Goal: Answer question/provide support: Share knowledge or assist other users

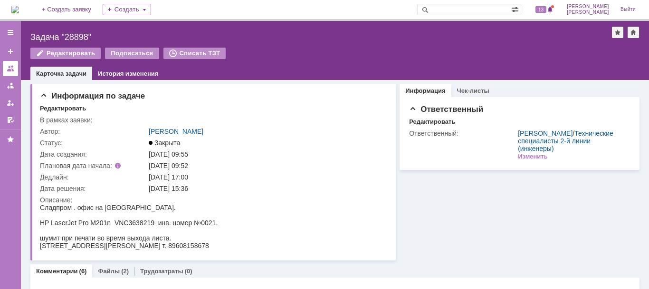
click at [7, 67] on div at bounding box center [11, 69] width 8 height 8
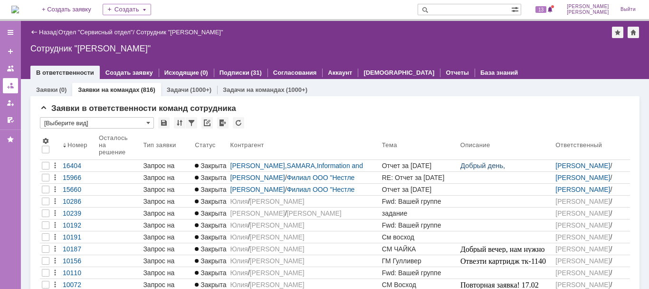
click at [12, 86] on div at bounding box center [11, 86] width 8 height 8
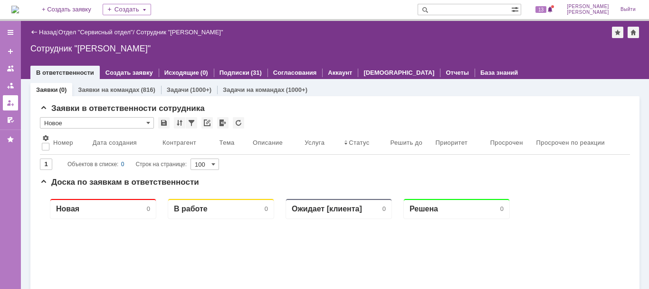
click at [10, 102] on div at bounding box center [11, 103] width 8 height 8
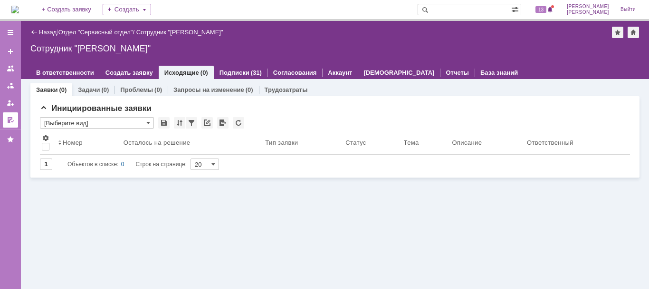
click at [10, 116] on link at bounding box center [10, 119] width 15 height 15
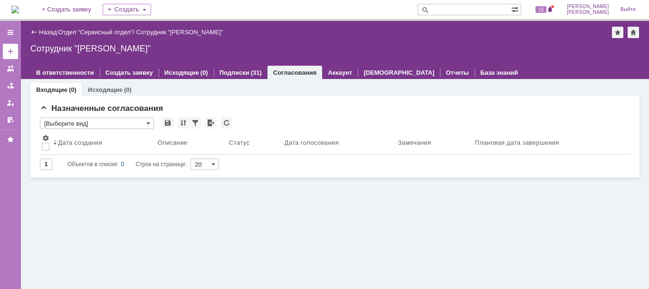
click at [13, 53] on div at bounding box center [11, 52] width 8 height 8
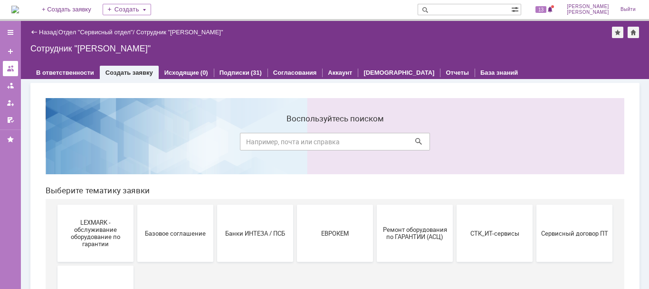
click at [14, 70] on div at bounding box center [11, 69] width 8 height 8
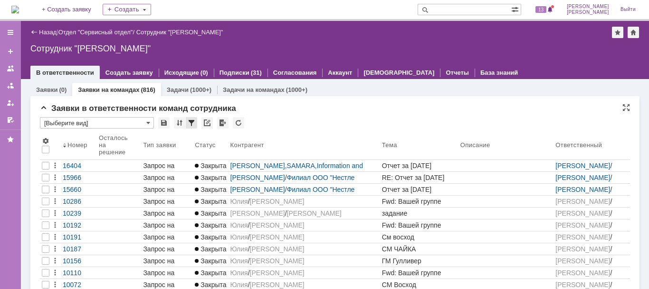
click at [192, 123] on div at bounding box center [191, 122] width 11 height 11
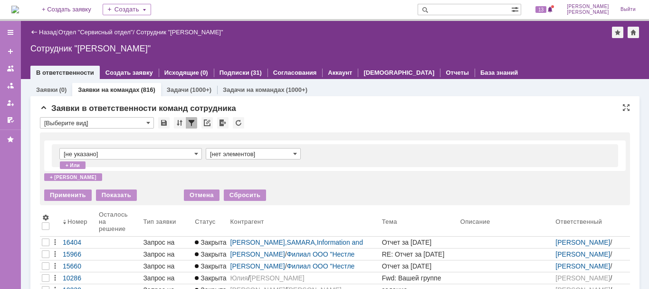
click at [191, 123] on div at bounding box center [191, 122] width 11 height 11
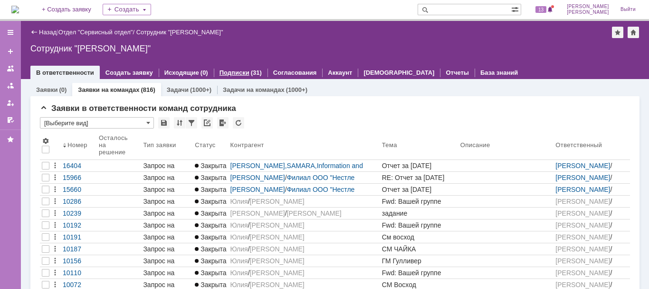
click at [233, 73] on link "Подписки" at bounding box center [235, 72] width 30 height 7
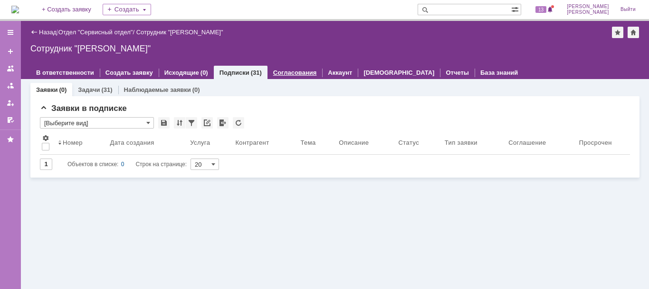
click at [271, 68] on div "Согласования" at bounding box center [295, 73] width 55 height 14
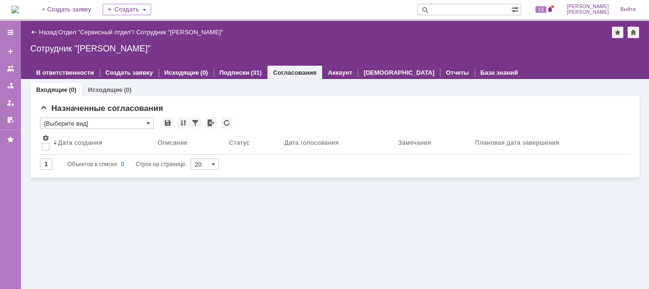
click at [273, 71] on link "Согласования" at bounding box center [295, 72] width 44 height 7
click at [115, 29] on link "Отдел "Сервисный отдел"" at bounding box center [95, 32] width 75 height 7
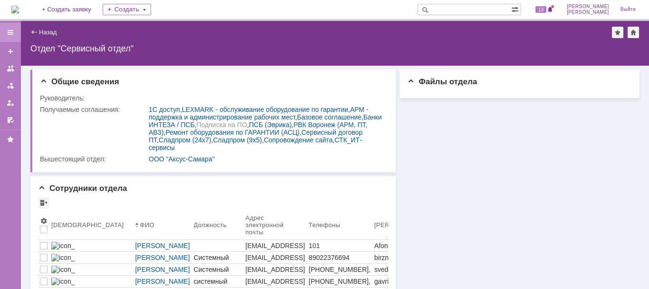
click at [6, 30] on div at bounding box center [10, 32] width 21 height 19
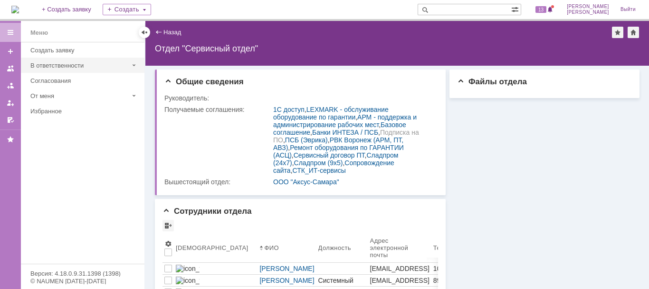
click at [61, 65] on div "В ответственности" at bounding box center [79, 65] width 98 height 7
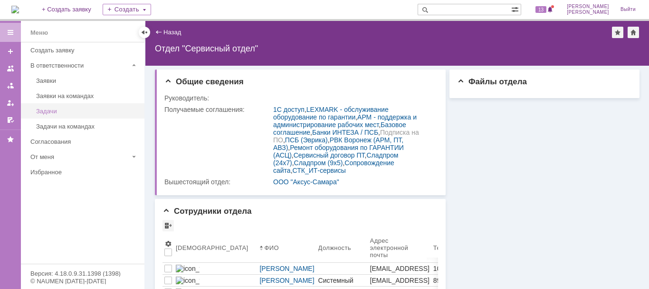
click at [54, 110] on div "Задачи" at bounding box center [87, 110] width 103 height 7
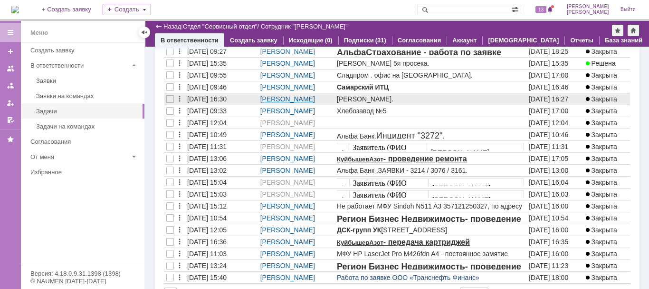
scroll to position [95, 0]
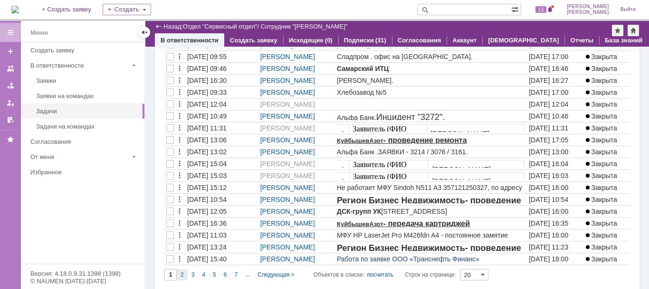
click at [180, 275] on div "2" at bounding box center [182, 274] width 11 height 11
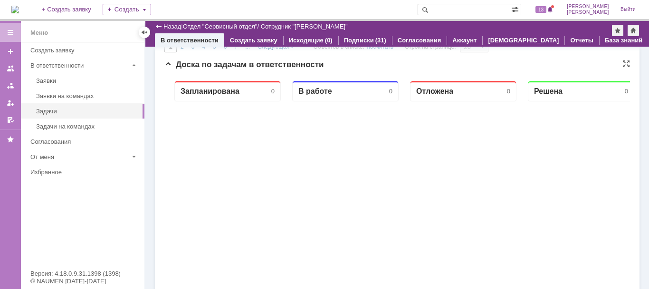
type input "2"
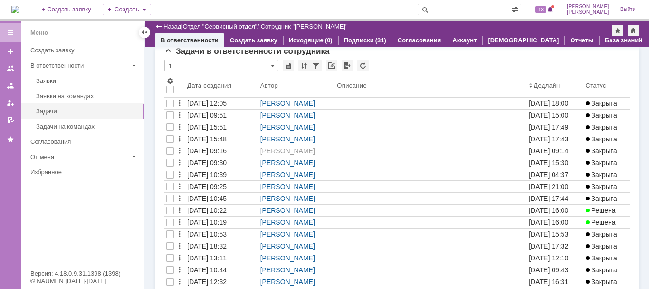
scroll to position [0, 0]
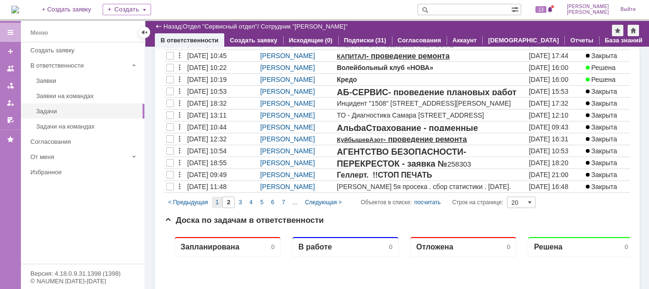
click at [218, 204] on span "1" at bounding box center [217, 202] width 3 height 7
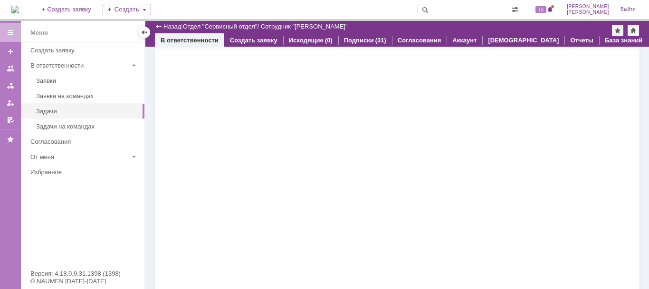
type input "1"
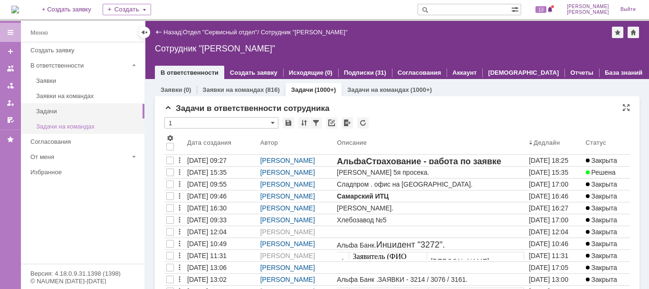
click at [106, 125] on div "Задачи на командах" at bounding box center [87, 126] width 103 height 7
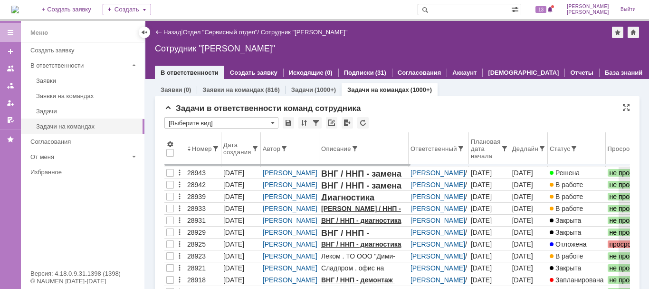
click at [292, 145] on div "Автор" at bounding box center [290, 149] width 55 height 8
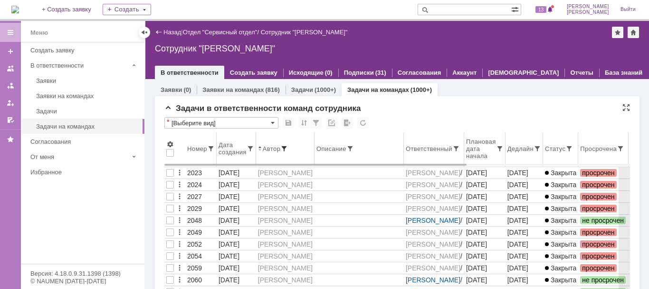
click at [287, 148] on span at bounding box center [284, 149] width 8 height 8
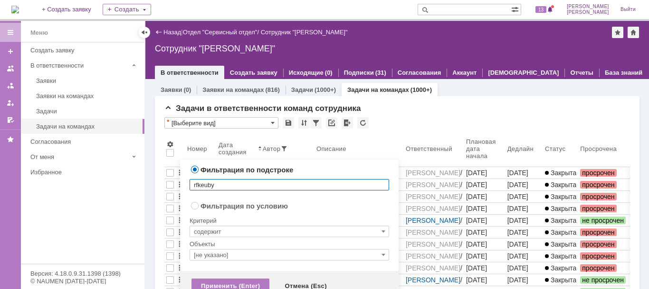
drag, startPoint x: 218, startPoint y: 184, endPoint x: 190, endPoint y: 180, distance: 28.4
click at [190, 180] on input "rfkeuby" at bounding box center [290, 184] width 200 height 11
type input "[PERSON_NAME]"
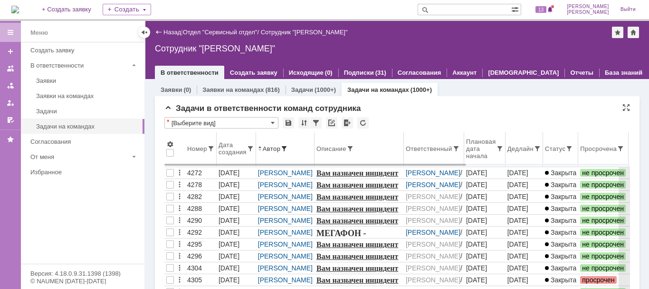
click at [513, 148] on div "Дедлайн" at bounding box center [521, 148] width 26 height 7
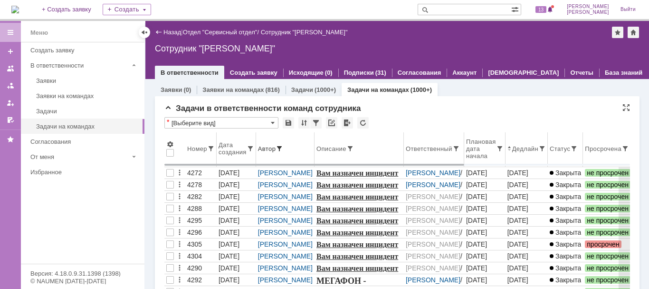
click at [435, 150] on div "Ответственный" at bounding box center [429, 148] width 47 height 7
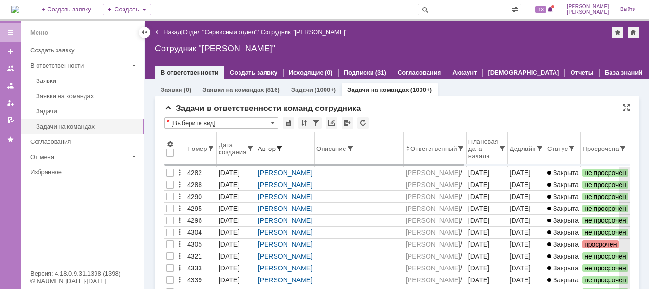
click at [423, 154] on th "Ответственный" at bounding box center [435, 149] width 63 height 35
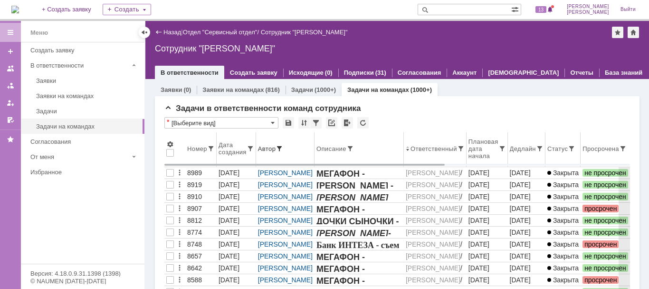
drag, startPoint x: 199, startPoint y: 127, endPoint x: 165, endPoint y: 137, distance: 35.1
click at [163, 139] on div "Задачи в ответственности команд сотрудника * [Выберите вид] Результаты поиска: …" at bounding box center [397, 261] width 485 height 331
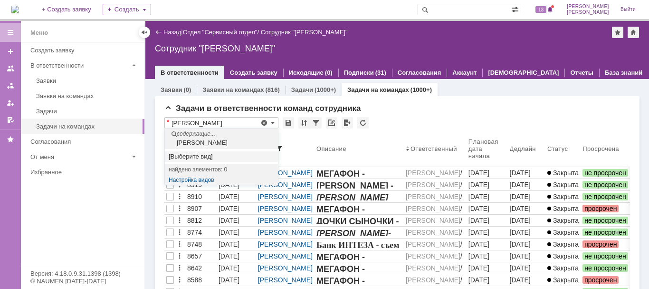
click at [214, 150] on div "[Выберите вид]" at bounding box center [221, 156] width 113 height 15
click at [204, 149] on div "[Выберите вид]" at bounding box center [221, 156] width 113 height 15
click at [199, 145] on div "[PERSON_NAME]" at bounding box center [222, 143] width 111 height 8
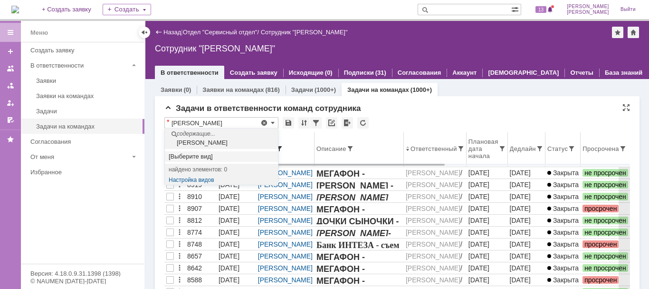
click at [280, 147] on span at bounding box center [280, 149] width 8 height 8
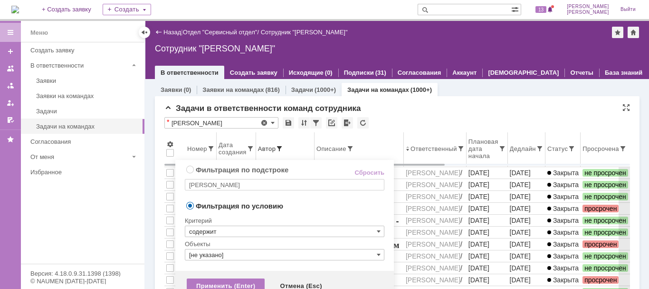
type input "[Выберите вид]"
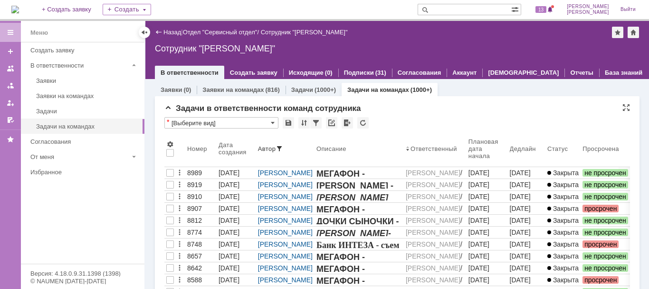
click at [212, 122] on input "[Выберите вид]" at bounding box center [221, 122] width 114 height 11
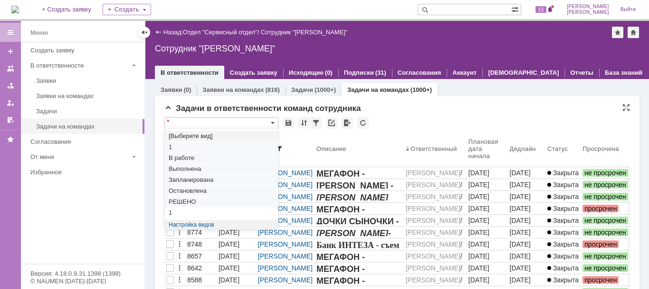
click at [234, 116] on div "Задачи в ответственности команд сотрудника * Результаты поиска: Изменить Сброси…" at bounding box center [397, 266] width 466 height 324
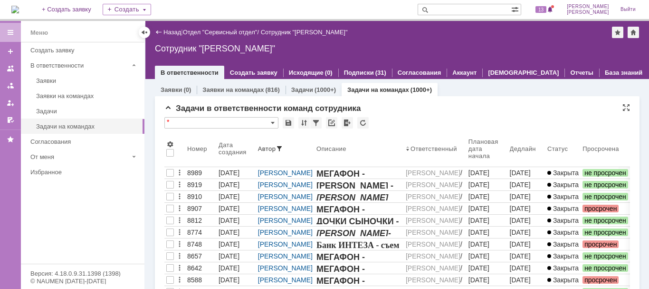
type input "[Выберите вид]"
click at [224, 118] on input "text" at bounding box center [221, 118] width 114 height 2
click at [226, 119] on input "[Выберите вид]" at bounding box center [221, 122] width 114 height 11
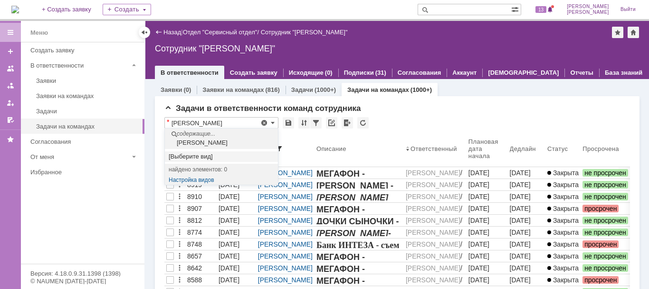
click at [199, 142] on div "[PERSON_NAME]" at bounding box center [222, 143] width 111 height 8
click at [148, 208] on div "Заявки (0) Заявки на командах (816) Задачи (1000+) Задачи на командах (1000+) З…" at bounding box center [397, 255] width 504 height 352
type input "[Выберите вид]"
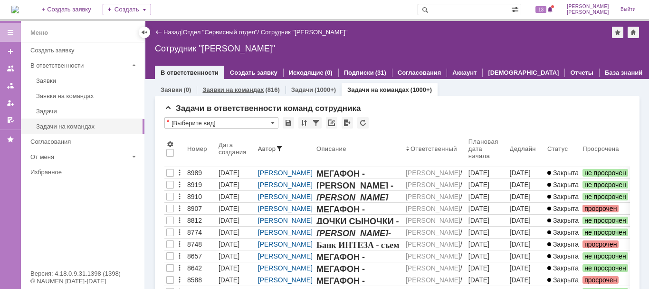
click at [229, 87] on link "Заявки на командах" at bounding box center [232, 89] width 61 height 7
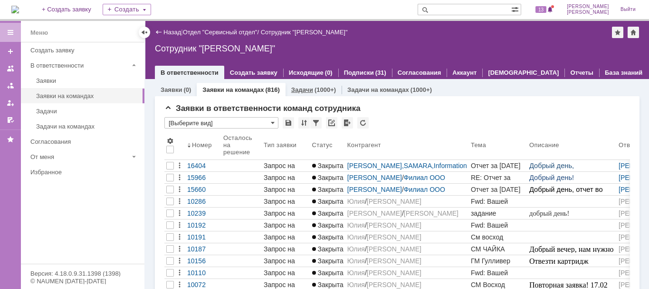
click at [299, 91] on link "Задачи" at bounding box center [302, 89] width 22 height 7
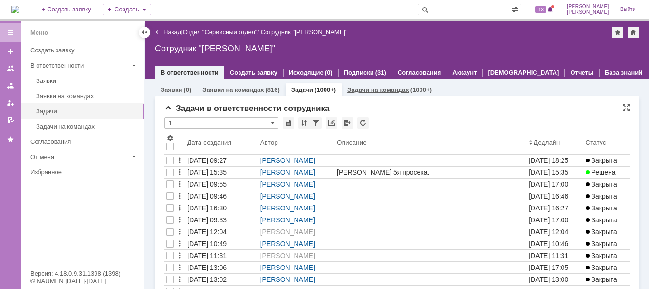
click at [366, 88] on link "Задачи на командах" at bounding box center [378, 89] width 62 height 7
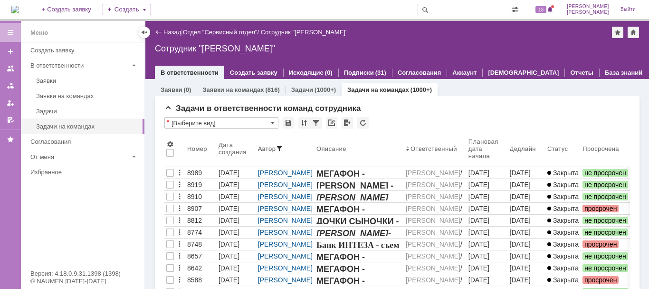
click at [365, 90] on link "Задачи на командах" at bounding box center [378, 89] width 62 height 7
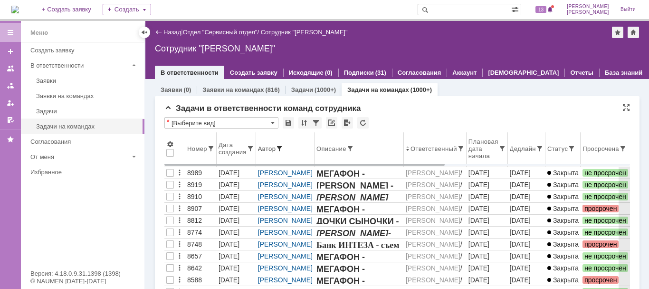
click at [596, 151] on div "Просрочена" at bounding box center [601, 148] width 37 height 7
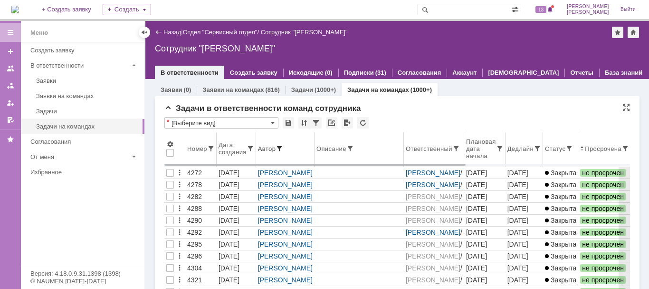
click at [508, 146] on div "Дедлайн" at bounding box center [521, 148] width 26 height 7
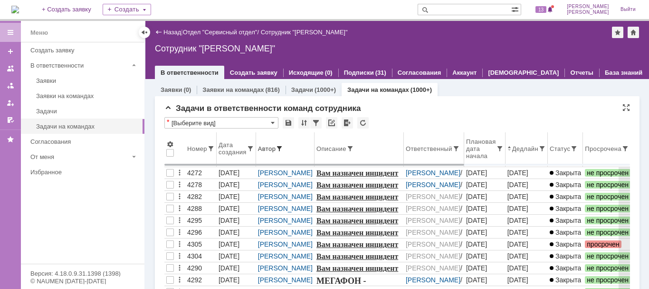
click at [236, 150] on div "Дата создания" at bounding box center [233, 148] width 28 height 14
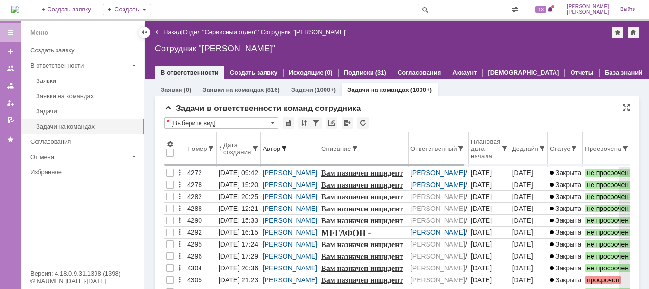
click at [206, 149] on div "Номер" at bounding box center [197, 148] width 20 height 7
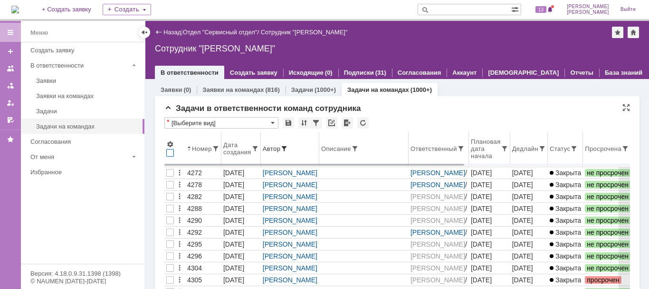
click at [168, 154] on div at bounding box center [170, 153] width 8 height 8
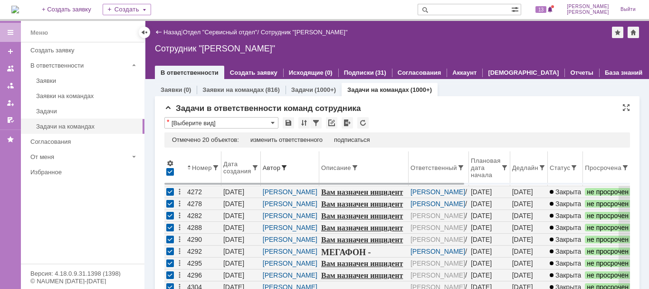
click at [170, 169] on div at bounding box center [170, 172] width 8 height 8
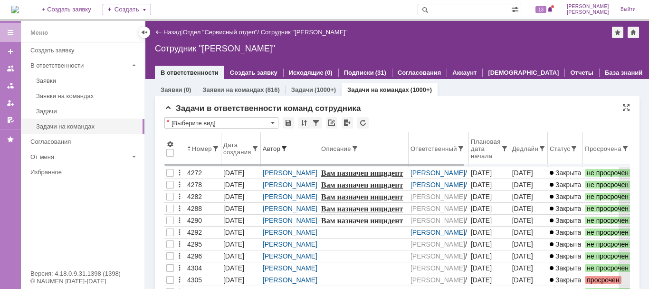
click at [417, 147] on div "Ответственный" at bounding box center [434, 148] width 47 height 7
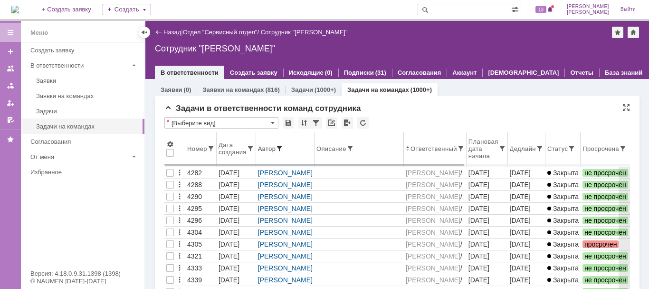
click at [438, 149] on div "Ответственный" at bounding box center [434, 148] width 47 height 7
click at [457, 148] on span at bounding box center [461, 149] width 8 height 8
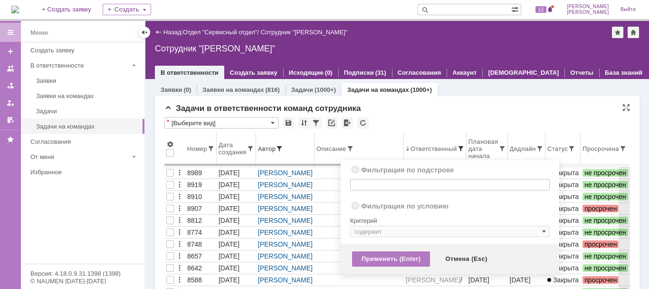
radio input "true"
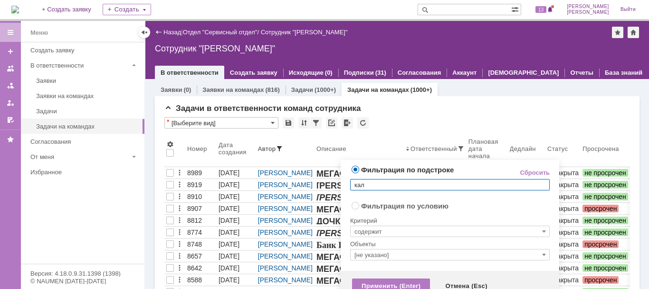
drag, startPoint x: 377, startPoint y: 192, endPoint x: 347, endPoint y: 199, distance: 31.4
click at [347, 199] on div "Фильтрация по подстроке Сбросить кал Фильтрация по условию Сбросить Критерий со…" at bounding box center [450, 215] width 219 height 111
drag, startPoint x: 348, startPoint y: 199, endPoint x: 369, endPoint y: 187, distance: 23.6
click at [369, 187] on div "Фильтрация по подстроке Сбросить кал Фильтрация по условию Сбросить Критерий со…" at bounding box center [450, 215] width 219 height 111
type input "[PERSON_NAME]"
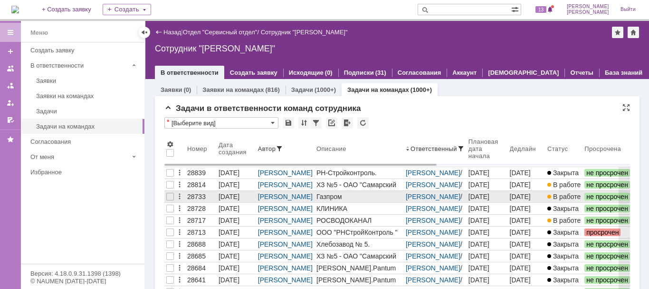
click at [223, 195] on div "[DATE] 13:58" at bounding box center [230, 200] width 23 height 15
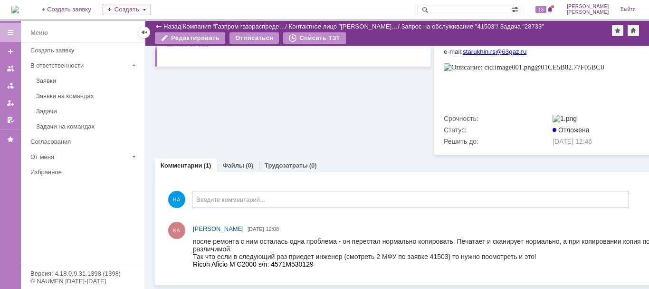
scroll to position [383, 0]
drag, startPoint x: 238, startPoint y: 162, endPoint x: 238, endPoint y: 170, distance: 8.1
click at [238, 162] on div "Файлы (0)" at bounding box center [238, 165] width 42 height 14
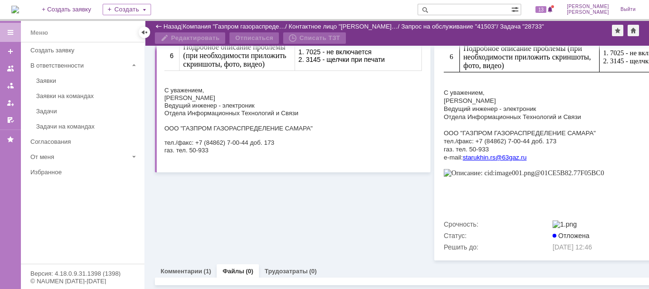
scroll to position [353, 0]
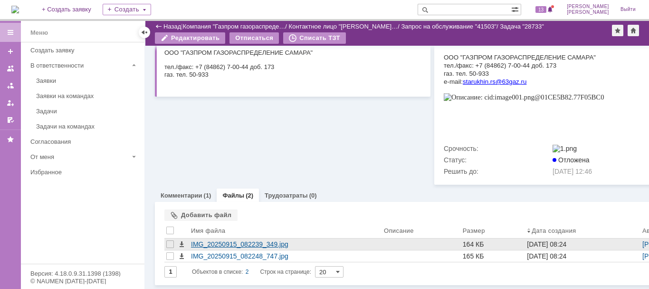
click at [241, 240] on div "IMG_20250915_082239_349.jpg" at bounding box center [285, 244] width 189 height 8
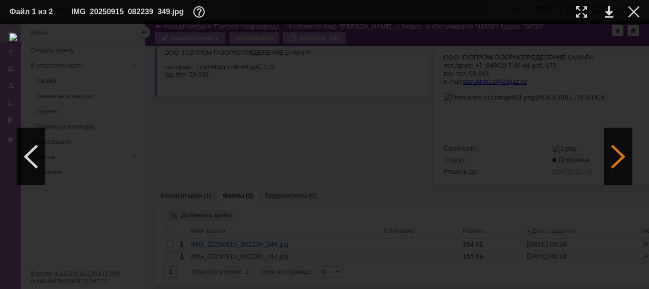
click at [617, 139] on div at bounding box center [618, 156] width 29 height 57
click at [633, 15] on div at bounding box center [633, 11] width 11 height 11
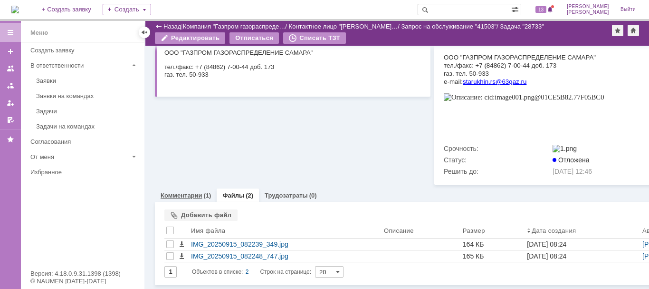
click at [178, 188] on div "Комментарии (1)" at bounding box center [186, 195] width 62 height 14
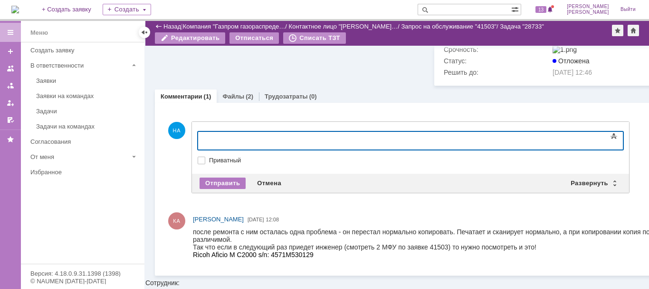
scroll to position [298, 0]
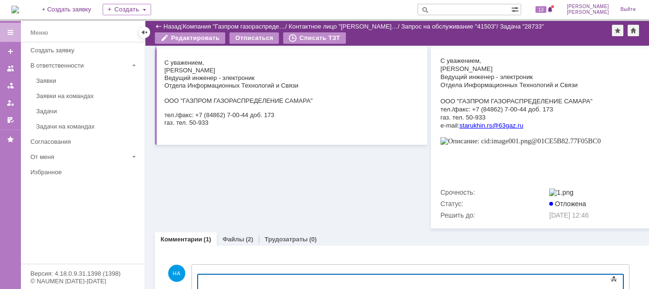
click at [158, 23] on div "Назад" at bounding box center [168, 26] width 26 height 7
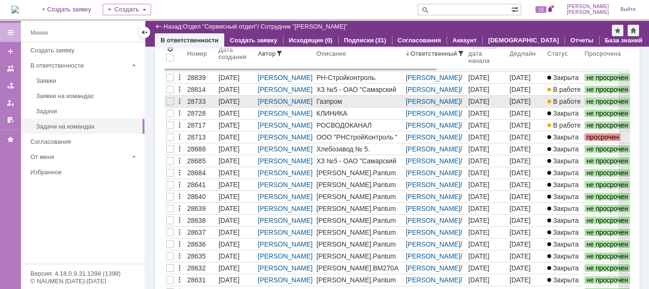
click at [238, 98] on div "[DATE] 13:58" at bounding box center [230, 104] width 23 height 15
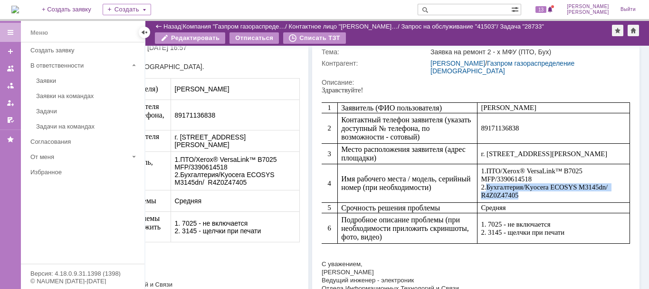
drag, startPoint x: 492, startPoint y: 187, endPoint x: 550, endPoint y: 195, distance: 59.4
click at [550, 195] on p "1. ПТО /Xerox® VersaLink™ B7025 MFP/3390614518 2. Бухгалтерия /Kyocera ECOSYS M…" at bounding box center [553, 183] width 145 height 32
copy p "Бухгалтерия /Kyocera ECOSYS M3145dn/ R4Z0Z47405"
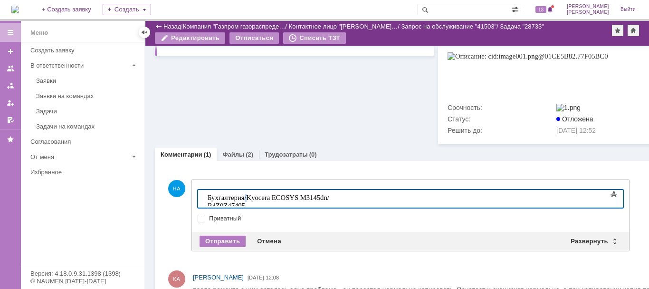
click at [244, 199] on span "/Kyocera ECOSYS M3145dn/ R4Z0Z47405" at bounding box center [269, 201] width 123 height 16
click at [322, 196] on span "Kyocera ECOSYS M3145dn/ R4Z0Z47405" at bounding box center [268, 201] width 121 height 16
click at [343, 194] on div "Бухгалтерия Kyocera ECOSYS M3145dn sn R4Z0Z47405" at bounding box center [275, 201] width 135 height 16
click at [335, 201] on span "Kyocera ECOSYS M3145dn sn R4Z0Z47405 счетчики 785462" at bounding box center [271, 201] width 127 height 16
click at [343, 198] on div "Бухгалтерия Kyocera ECOSYS M3145dn sn R4Z0Z47405 счетчики 185462" at bounding box center [275, 201] width 135 height 16
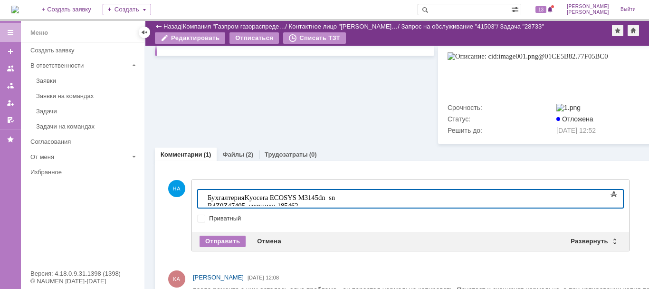
click at [335, 198] on span "Kyocera ECOSYS M3145dn sn R4Z0Z47405 счетчики 185462 Произведено То аппарата" at bounding box center [271, 205] width 127 height 24
click at [343, 196] on div "Бухгалтерия Kyocera ECOSYS M3145dn sn R4Z0Z47405 счетчики 185462 Произведено ТО…" at bounding box center [275, 205] width 135 height 24
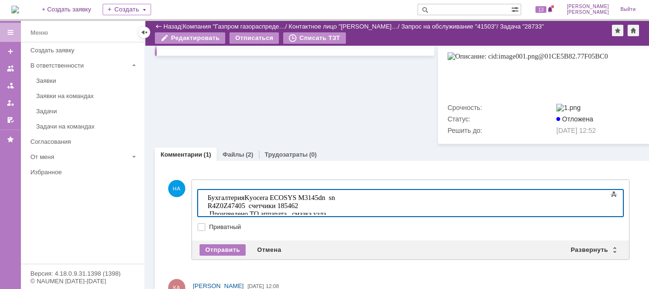
drag, startPoint x: 571, startPoint y: 197, endPoint x: 602, endPoint y: 195, distance: 31.0
click at [343, 195] on div "Бухгалтерия Kyocera ECOSYS M3145dn sn R4Z0Z47405 счетчики 185462 Произведено ТО…" at bounding box center [275, 209] width 135 height 32
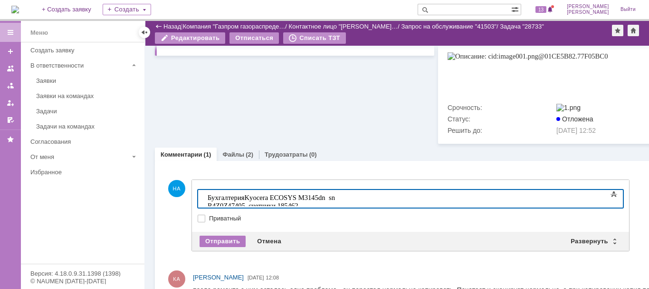
click at [343, 198] on div "Бухгалтерия Kyocera ECOSYS M3145dn sn R4Z0Z47405 счетчики 185462 Произведено ТО…" at bounding box center [275, 209] width 135 height 32
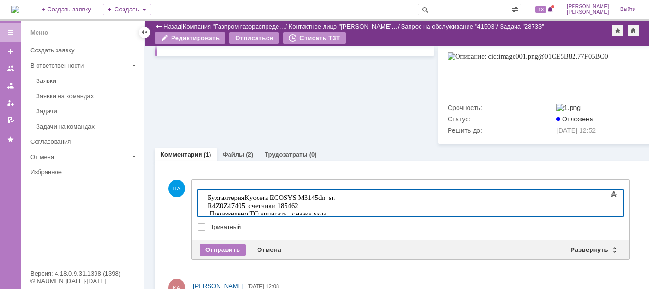
click at [335, 195] on span "Kyocera ECOSYS M3145dn sn R4Z0Z47405 счетчики 185462 Произведено ТО аппарата, с…" at bounding box center [271, 209] width 127 height 32
click at [251, 207] on div "Бухгалтерия Kyocera ECOSYS M3145dn sn R4Z0Z47405 счетчики 185462 Произведено ТО…" at bounding box center [275, 209] width 135 height 32
drag, startPoint x: 371, startPoint y: 201, endPoint x: 270, endPoint y: 212, distance: 102.4
click at [269, 212] on body "Бухгалтерия Kyocera ECOSYS M3145dn sn R4Z0Z47405 счетчики 185462 Произведено ТО…" at bounding box center [275, 214] width 143 height 48
click at [264, 218] on span "привода фьюзера, замена узла формирования изображения" at bounding box center [260, 226] width 104 height 16
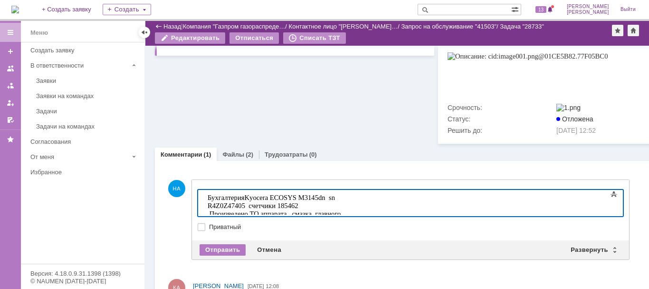
drag, startPoint x: 260, startPoint y: 206, endPoint x: 291, endPoint y: 206, distance: 30.4
click at [291, 218] on span "привода фьюзера, замена узла формирования изображения" at bounding box center [260, 226] width 104 height 16
click at [343, 208] on div "Бухгалтерия Kyocera ECOSYS M3145dn sn R4Z0Z47405 счетчики 185462 Произведено ТО…" at bounding box center [275, 213] width 135 height 40
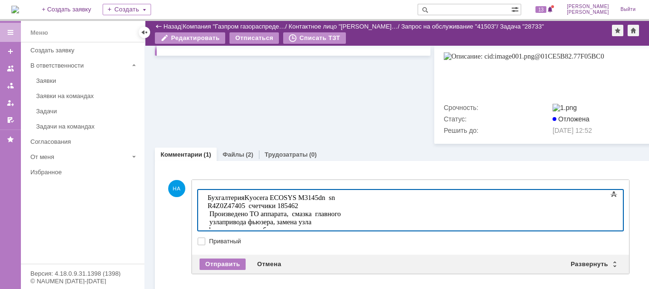
click at [343, 205] on div "Бухгалтерия Kyocera ECOSYS M3145dn sn R4Z0Z47405 счетчики 185462 Произведено ТО…" at bounding box center [275, 213] width 135 height 40
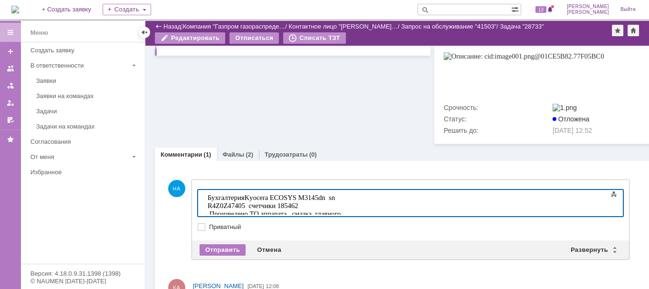
click at [343, 206] on div "Бухгалтерия Kyocera ECOSYS M3145dn sn R4Z0Z47405 счетчики 185462 Произведено ТО…" at bounding box center [275, 213] width 135 height 40
click at [343, 207] on div "Бухгалтерия Kyocera ECOSYS M3145dn sn R4Z0Z47405 счетчики 185462 Произведено ТО…" at bounding box center [275, 213] width 135 height 40
click at [343, 210] on div "Бухгалтерия Kyocera ECOSYS M3145dn sn R4Z0Z47405 счетчики 185462 Произведено ТО…" at bounding box center [275, 217] width 135 height 48
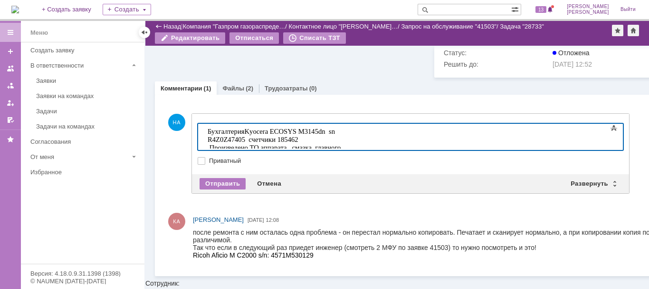
scroll to position [449, 0]
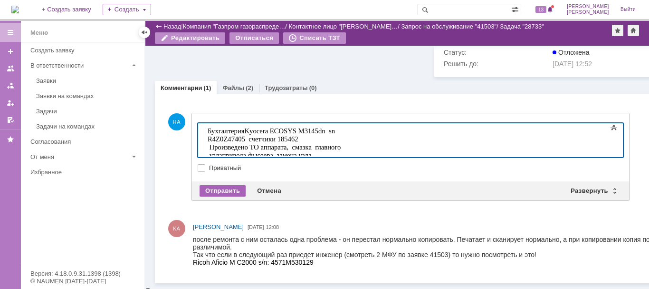
click at [223, 194] on div "Отправить" at bounding box center [223, 190] width 46 height 11
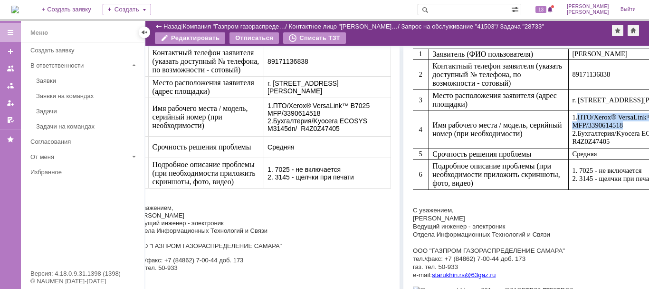
scroll to position [149, 48]
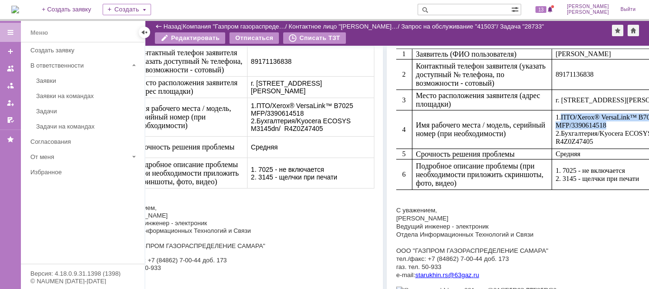
drag, startPoint x: 568, startPoint y: 115, endPoint x: 610, endPoint y: 126, distance: 43.9
click at [610, 126] on p "1. ПТО /Xerox® VersaLink™ B7025 MFP/3390614518 2. Бухгалтерия /Kyocera ECOSYS M…" at bounding box center [628, 129] width 145 height 32
copy p "ПТО /Xerox® VersaLink™ B7025 MFP/3390614518"
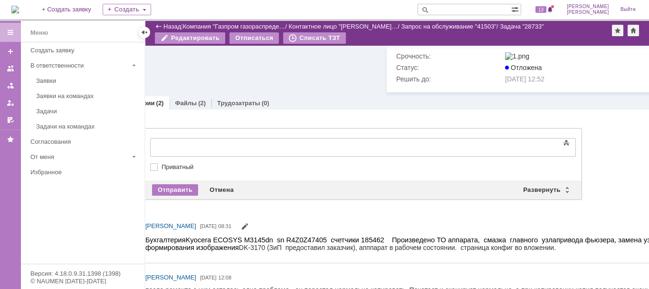
scroll to position [0, 0]
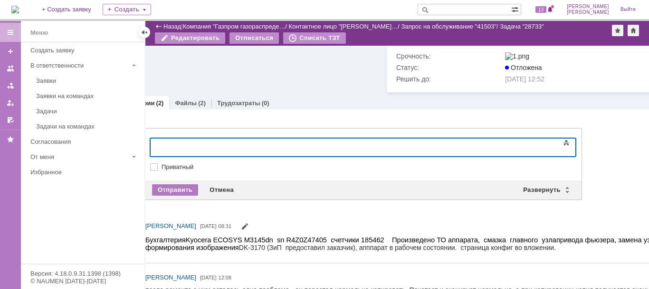
drag, startPoint x: 409, startPoint y: 276, endPoint x: 213, endPoint y: 145, distance: 235.7
click at [173, 145] on span "/Xerox® VersaLink™ B7025 MFP/3390614518" at bounding box center [208, 150] width 96 height 16
click at [254, 145] on span "Xerox® VersaLink™ B7025 MFP/3390614518" at bounding box center [207, 150] width 94 height 16
click at [295, 145] on div "ПТО Xerox® VersaLink™ B7025 MFP 3390614518" at bounding box center [227, 150] width 135 height 16
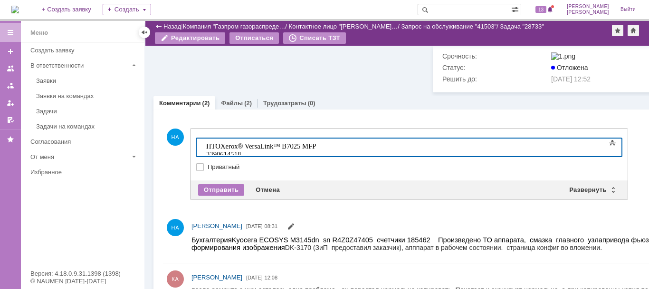
scroll to position [434, 0]
click at [343, 143] on div "ПТО Xerox® VersaLink™ B7025 MFP 3390614518" at bounding box center [275, 150] width 135 height 16
click at [319, 145] on span "Xerox® VersaLink™ B7025 MFP 3390614518 по этому аппарату пока заключения, нет, …" at bounding box center [263, 158] width 111 height 32
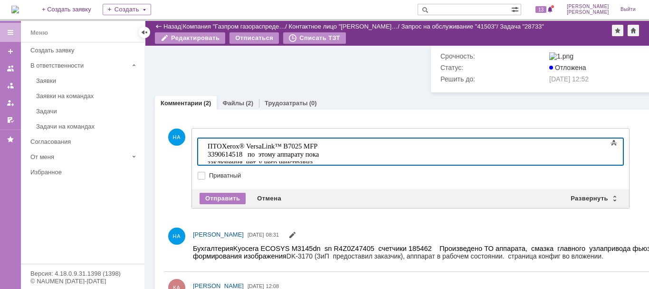
drag, startPoint x: 259, startPoint y: 154, endPoint x: 242, endPoint y: 157, distance: 16.4
click at [242, 157] on span "Xerox® VersaLink™ B7025 MFP 3390614518 по этому аппарату пока заключения, нет, …" at bounding box center [266, 158] width 116 height 32
click at [334, 174] on span "Низковольтная плата питания 105K33482и" at bounding box center [271, 182] width 126 height 16
click at [334, 174] on span "Низковольтная плата питания 105K33482 и" at bounding box center [271, 182] width 126 height 16
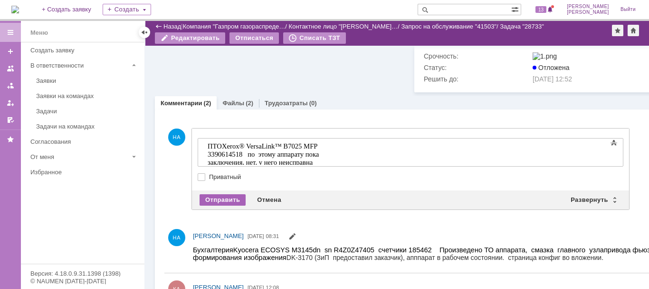
click at [237, 202] on div "Отправить" at bounding box center [223, 199] width 46 height 11
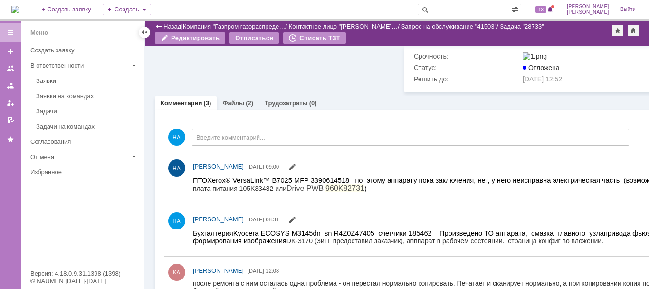
scroll to position [487, 0]
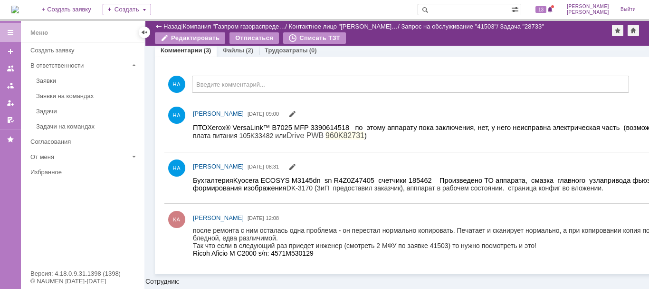
click at [445, 126] on span "Xerox® VersaLink™ B7025 MFP 3390614518 по этому аппарату пока заключения, нет, …" at bounding box center [448, 131] width 511 height 16
click at [446, 129] on span "Xerox® VersaLink™ B7025 MFP 3390614518 по этому аппарату пока заключения, нет, …" at bounding box center [448, 131] width 511 height 16
